Goal: Task Accomplishment & Management: Complete application form

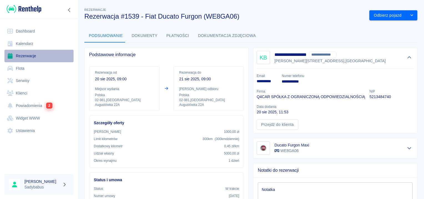
click at [33, 53] on link "Rezerwacje" at bounding box center [38, 56] width 69 height 12
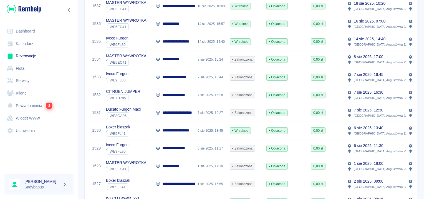
scroll to position [28, 0]
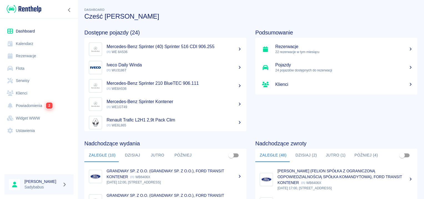
click at [30, 52] on link "Rezerwacje" at bounding box center [38, 56] width 69 height 12
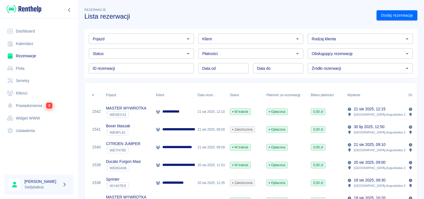
click at [229, 40] on input "Klient" at bounding box center [246, 38] width 93 height 7
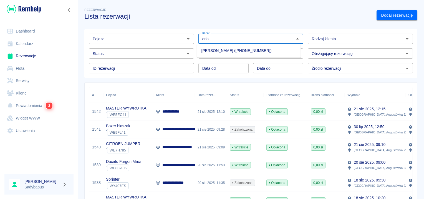
click at [227, 54] on li "Marek Orłowski (+48791906669)" at bounding box center [249, 50] width 104 height 9
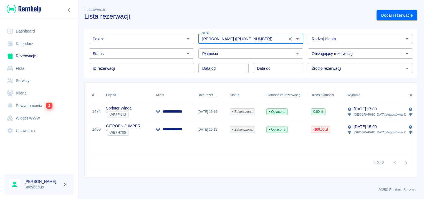
type input "Marek Orłowski (+48791906669)"
click at [187, 114] on p "**********" at bounding box center [175, 112] width 26 height 6
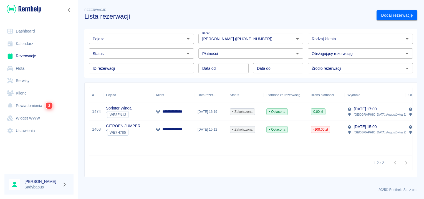
click at [276, 10] on div "Rezerwacje Lista rezerwacji" at bounding box center [226, 11] width 292 height 18
click at [24, 54] on link "Rezerwacje" at bounding box center [38, 56] width 69 height 12
click at [18, 58] on link "Rezerwacje" at bounding box center [38, 56] width 69 height 12
click at [401, 17] on link "Dodaj rezerwację" at bounding box center [397, 15] width 41 height 10
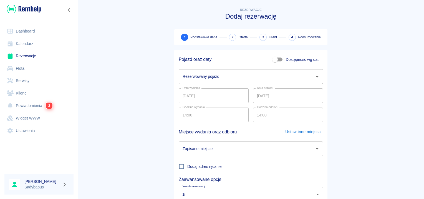
click at [235, 80] on input "Rezerwowany pojazd" at bounding box center [246, 77] width 131 height 10
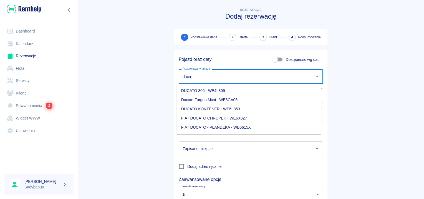
click at [238, 100] on li "Ducato Furgon Maxi - WE8GA06" at bounding box center [249, 99] width 144 height 9
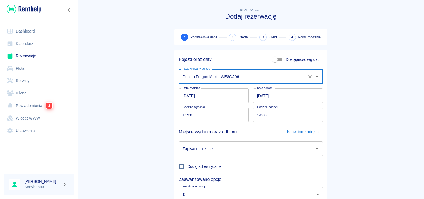
type input "Ducato Furgon Maxi - WE8GA06"
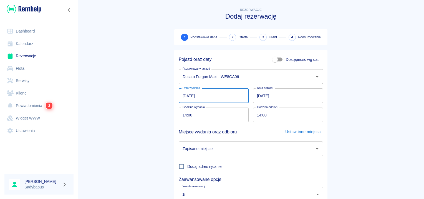
click at [183, 95] on input "21.08.2025" at bounding box center [214, 95] width 70 height 15
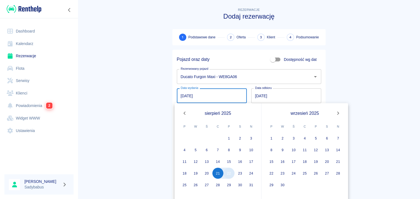
click at [228, 175] on button "22" at bounding box center [228, 172] width 11 height 11
type input "22.08.2025"
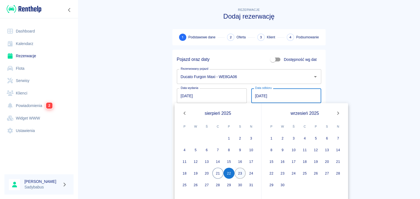
click at [238, 172] on button "23" at bounding box center [240, 172] width 11 height 11
type input "23.08.2025"
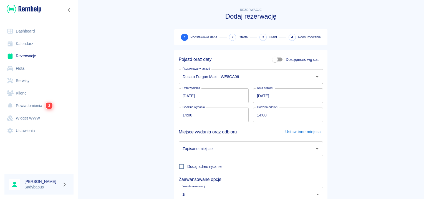
click at [183, 114] on input "14:00" at bounding box center [212, 114] width 66 height 15
type input "18:00"
click at [260, 114] on input "14:00" at bounding box center [286, 114] width 66 height 15
click at [256, 115] on input "14:00" at bounding box center [286, 114] width 66 height 15
type input "18:00"
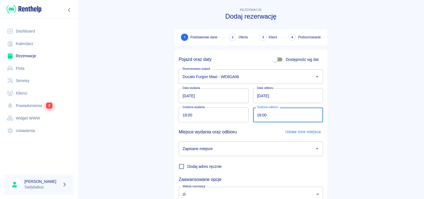
click at [236, 147] on input "Zapisane miejsce" at bounding box center [246, 149] width 131 height 10
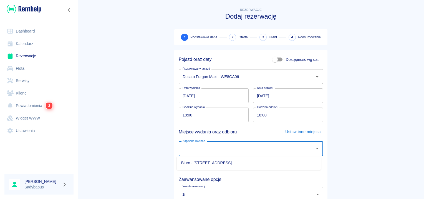
click at [228, 163] on li "Biuro - Warszawa, Augustówka 22A" at bounding box center [249, 162] width 144 height 9
type input "Biuro - Warszawa, Augustówka 22A"
click at [345, 102] on main "Rezerwacje Dodaj rezerwację 1 Podstawowe dane 2 Oferta 3 Klient 4 Podsumowanie …" at bounding box center [251, 116] width 346 height 218
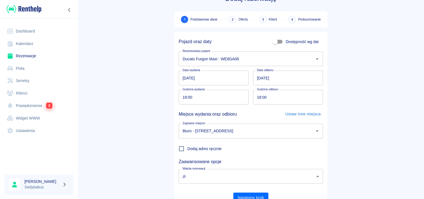
scroll to position [42, 0]
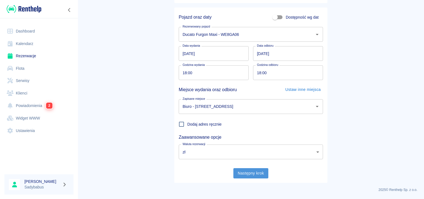
click at [244, 175] on button "Następny krok" at bounding box center [250, 173] width 35 height 10
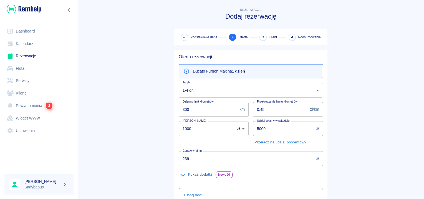
click at [187, 159] on input "239" at bounding box center [246, 158] width 135 height 15
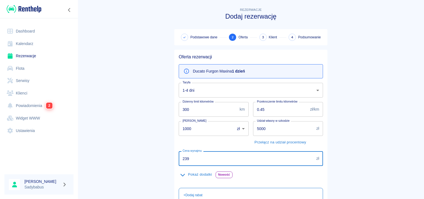
click at [187, 159] on input "239" at bounding box center [246, 158] width 135 height 15
type input "229"
click at [139, 127] on main "Rezerwacje Dodaj rezerwację Podstawowe dane 2 Oferta 3 Klient 4 Podsumowanie Of…" at bounding box center [251, 144] width 346 height 275
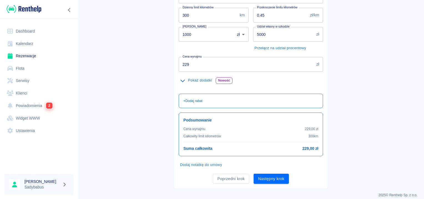
scroll to position [99, 0]
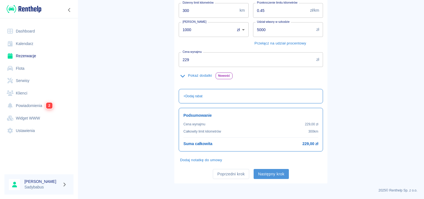
click at [271, 173] on button "Następny krok" at bounding box center [271, 174] width 35 height 10
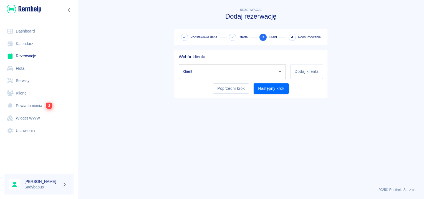
click at [216, 73] on input "Klient" at bounding box center [228, 72] width 94 height 10
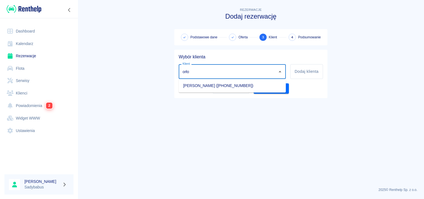
click at [217, 86] on li "Marek Orłowski (+48791906669)" at bounding box center [232, 85] width 107 height 9
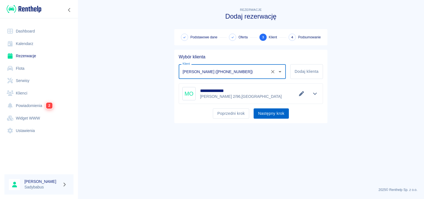
type input "Marek Orłowski (+48791906669)"
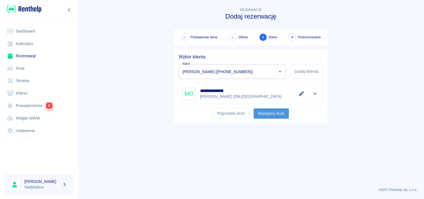
click at [272, 115] on button "Następny krok" at bounding box center [271, 113] width 35 height 10
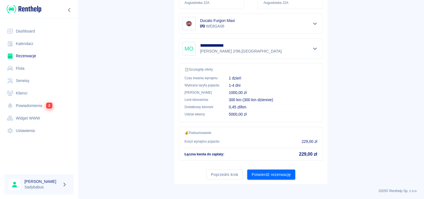
scroll to position [100, 0]
click at [271, 173] on button "Potwierdź rezerwację" at bounding box center [271, 174] width 48 height 10
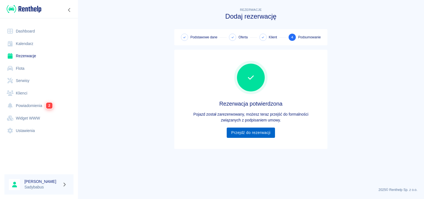
click at [253, 134] on link "Przejdź do rezerwacji" at bounding box center [251, 132] width 48 height 10
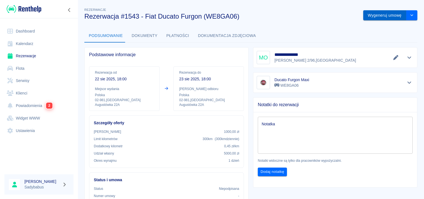
click at [371, 16] on button "Wygeneruj umowę" at bounding box center [384, 15] width 43 height 10
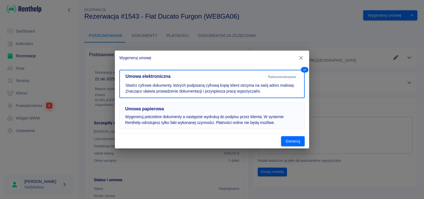
click at [202, 117] on p "Wygeneruj potrzebne dokumenty a następnie wydrukuj do podpisu przez klienta. W …" at bounding box center [212, 120] width 174 height 12
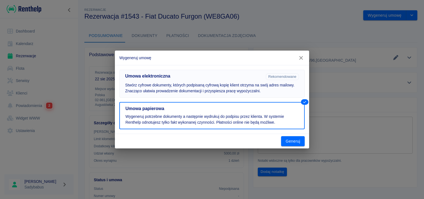
click at [236, 85] on p "Stwórz cyfrowe dokumenty, których podpisaną cyfrową kopię klient otrzyma na swó…" at bounding box center [212, 88] width 174 height 12
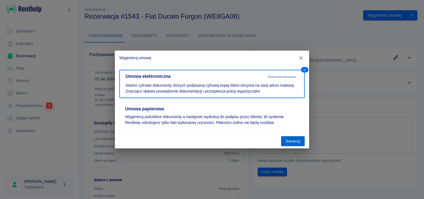
click at [292, 139] on button "Generuj" at bounding box center [293, 141] width 24 height 10
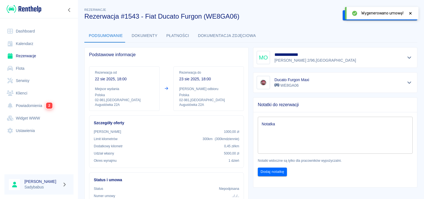
click at [412, 13] on icon at bounding box center [410, 13] width 5 height 4
click at [384, 17] on button "Podpisz umowę elektroniczną" at bounding box center [375, 15] width 64 height 10
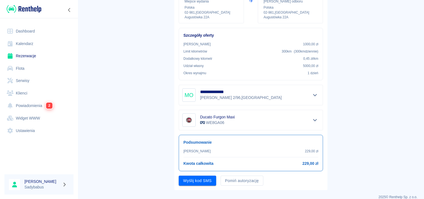
scroll to position [85, 0]
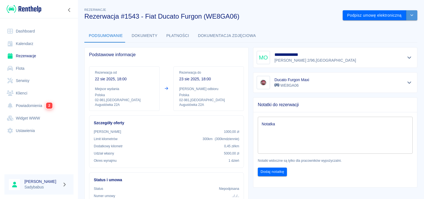
click at [406, 14] on button "drop-down" at bounding box center [411, 15] width 11 height 10
click at [393, 26] on li "Zmień na umowę papierową" at bounding box center [375, 26] width 57 height 9
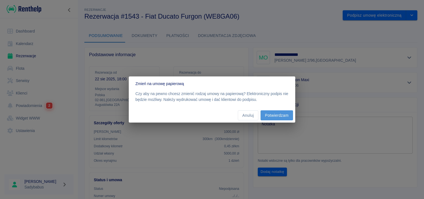
click at [272, 114] on button "Potwierdzam" at bounding box center [277, 115] width 32 height 10
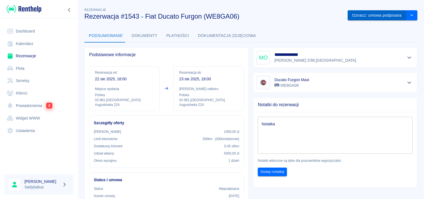
click at [382, 16] on button "Oznacz: umowa podpisana" at bounding box center [377, 15] width 59 height 10
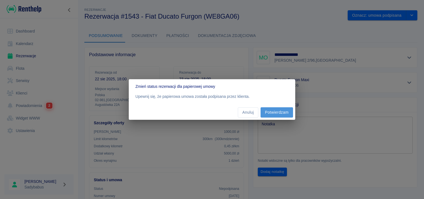
click at [278, 114] on button "Potwierdzam" at bounding box center [277, 112] width 32 height 10
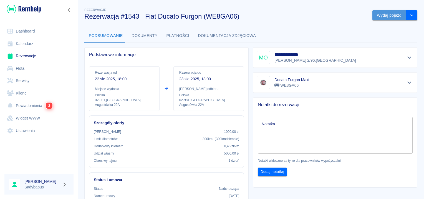
click at [382, 16] on button "Wydaj pojazd" at bounding box center [390, 15] width 34 height 10
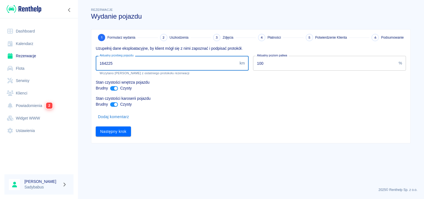
drag, startPoint x: 106, startPoint y: 64, endPoint x: 197, endPoint y: 64, distance: 90.5
click at [197, 64] on input "164225" at bounding box center [167, 63] width 142 height 15
drag, startPoint x: 103, startPoint y: 61, endPoint x: 234, endPoint y: 46, distance: 131.7
click at [214, 63] on input "164225" at bounding box center [167, 63] width 142 height 15
type input "164490"
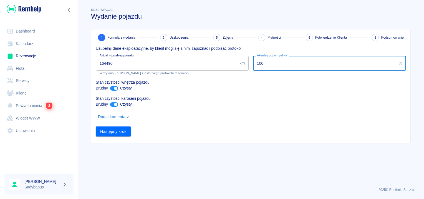
click at [276, 64] on input "100" at bounding box center [325, 63] width 144 height 15
type input "20"
click at [109, 131] on button "Następny krok" at bounding box center [113, 131] width 35 height 10
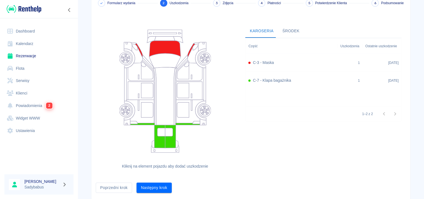
scroll to position [51, 0]
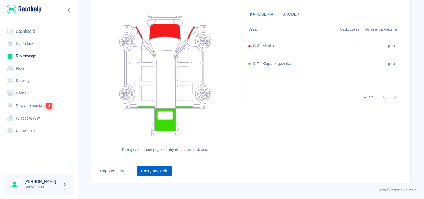
click at [165, 173] on button "Następny krok" at bounding box center [154, 171] width 35 height 10
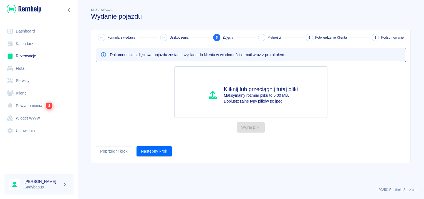
scroll to position [0, 0]
click at [158, 156] on div "Formularz wydania Uszkodzenia 3 Zdjęcia 4 Płatności 5 Potwierdzenie Klienta 6 P…" at bounding box center [250, 95] width 319 height 133
click at [157, 146] on button "Następny krok" at bounding box center [154, 151] width 35 height 10
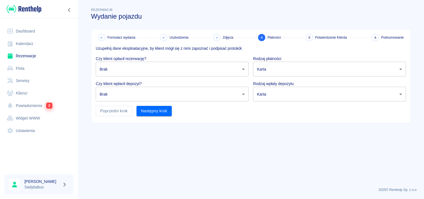
click at [148, 70] on body "Używamy plików Cookies, by zapewnić Ci najlepsze możliwe doświadczenie. Aby dow…" at bounding box center [212, 99] width 424 height 199
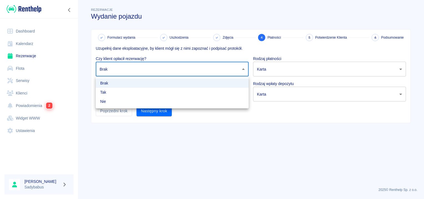
click at [135, 91] on li "Tak" at bounding box center [172, 92] width 153 height 9
type input "true"
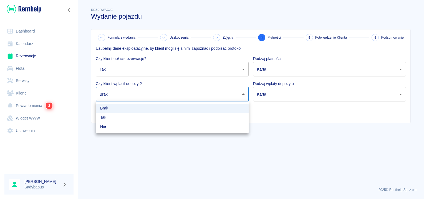
click at [133, 91] on body "Używamy plików Cookies, by zapewnić Ci najlepsze możliwe doświadczenie. Aby dow…" at bounding box center [212, 99] width 424 height 199
click at [130, 95] on div at bounding box center [212, 99] width 424 height 199
click at [109, 96] on body "Używamy plików Cookies, by zapewnić Ci najlepsze możliwe doświadczenie. Aby dow…" at bounding box center [212, 99] width 424 height 199
click at [113, 120] on li "Tak" at bounding box center [172, 117] width 153 height 9
type input "true"
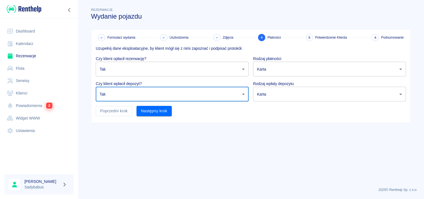
click at [314, 66] on body "Używamy plików Cookies, by zapewnić Ci najlepsze możliwe doświadczenie. Aby dow…" at bounding box center [212, 99] width 424 height 199
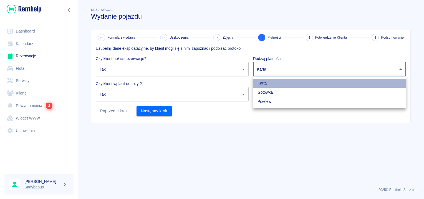
click at [271, 82] on li "Karta" at bounding box center [329, 83] width 153 height 9
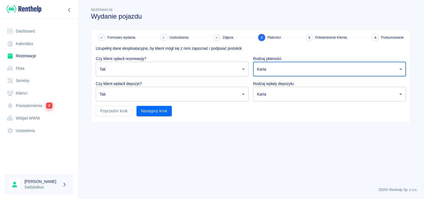
click at [273, 92] on body "Używamy plików Cookies, by zapewnić Ci najlepsze możliwe doświadczenie. Aby dow…" at bounding box center [212, 99] width 424 height 199
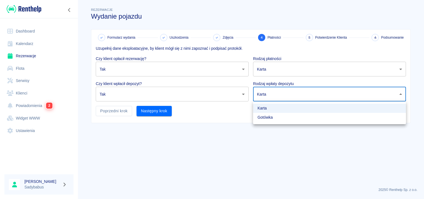
click at [271, 96] on div at bounding box center [212, 99] width 424 height 199
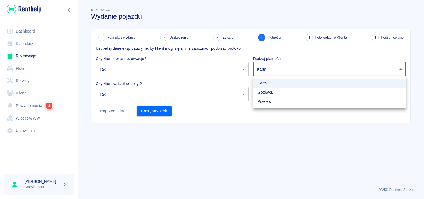
click at [273, 71] on body "Używamy plików Cookies, by zapewnić Ci najlepsze możliwe doświadczenie. Aby dow…" at bounding box center [212, 99] width 424 height 199
click at [271, 92] on li "Gotówka" at bounding box center [329, 92] width 153 height 9
type input "cash"
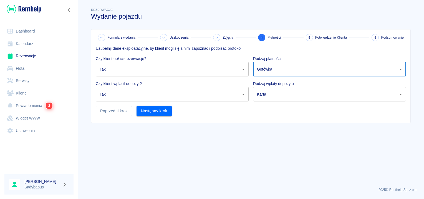
click at [271, 91] on body "Używamy plików Cookies, by zapewnić Ci najlepsze możliwe doświadczenie. Aby dow…" at bounding box center [212, 99] width 424 height 199
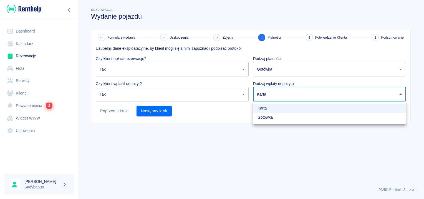
click at [269, 119] on li "Gotówka" at bounding box center [329, 117] width 153 height 9
type input "cash"
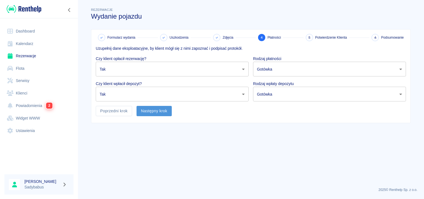
click at [155, 114] on button "Następny krok" at bounding box center [154, 111] width 35 height 10
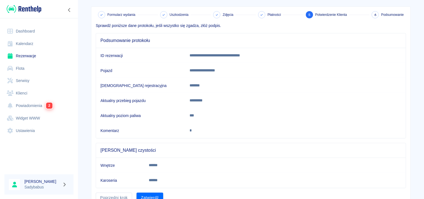
scroll to position [49, 0]
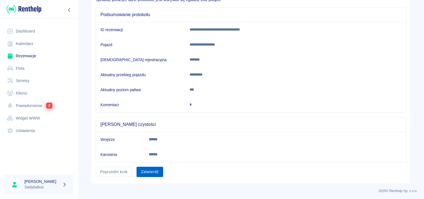
click at [155, 170] on button "Zatwierdź" at bounding box center [150, 172] width 27 height 10
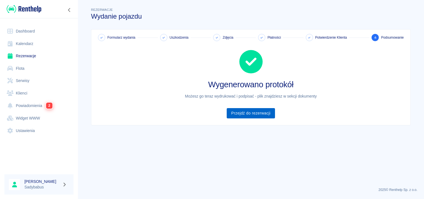
drag, startPoint x: 251, startPoint y: 115, endPoint x: 255, endPoint y: 111, distance: 5.7
click at [251, 114] on link "Przejdź do rezerwacji" at bounding box center [251, 113] width 48 height 10
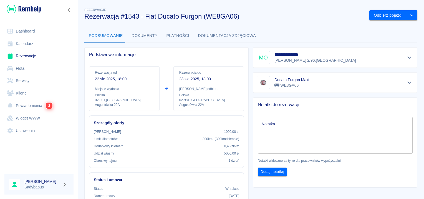
click at [140, 33] on button "Dokumenty" at bounding box center [144, 35] width 35 height 13
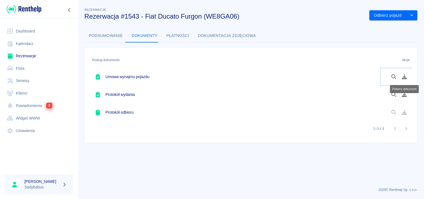
click at [402, 77] on icon "Pobierz dokument" at bounding box center [404, 76] width 6 height 5
click at [404, 98] on button "Pobierz dokument" at bounding box center [404, 94] width 11 height 9
click at [406, 78] on icon "Pobierz dokument" at bounding box center [404, 76] width 5 height 5
click at [403, 94] on icon "Pobierz dokument" at bounding box center [404, 94] width 6 height 5
